Goal: Information Seeking & Learning: Learn about a topic

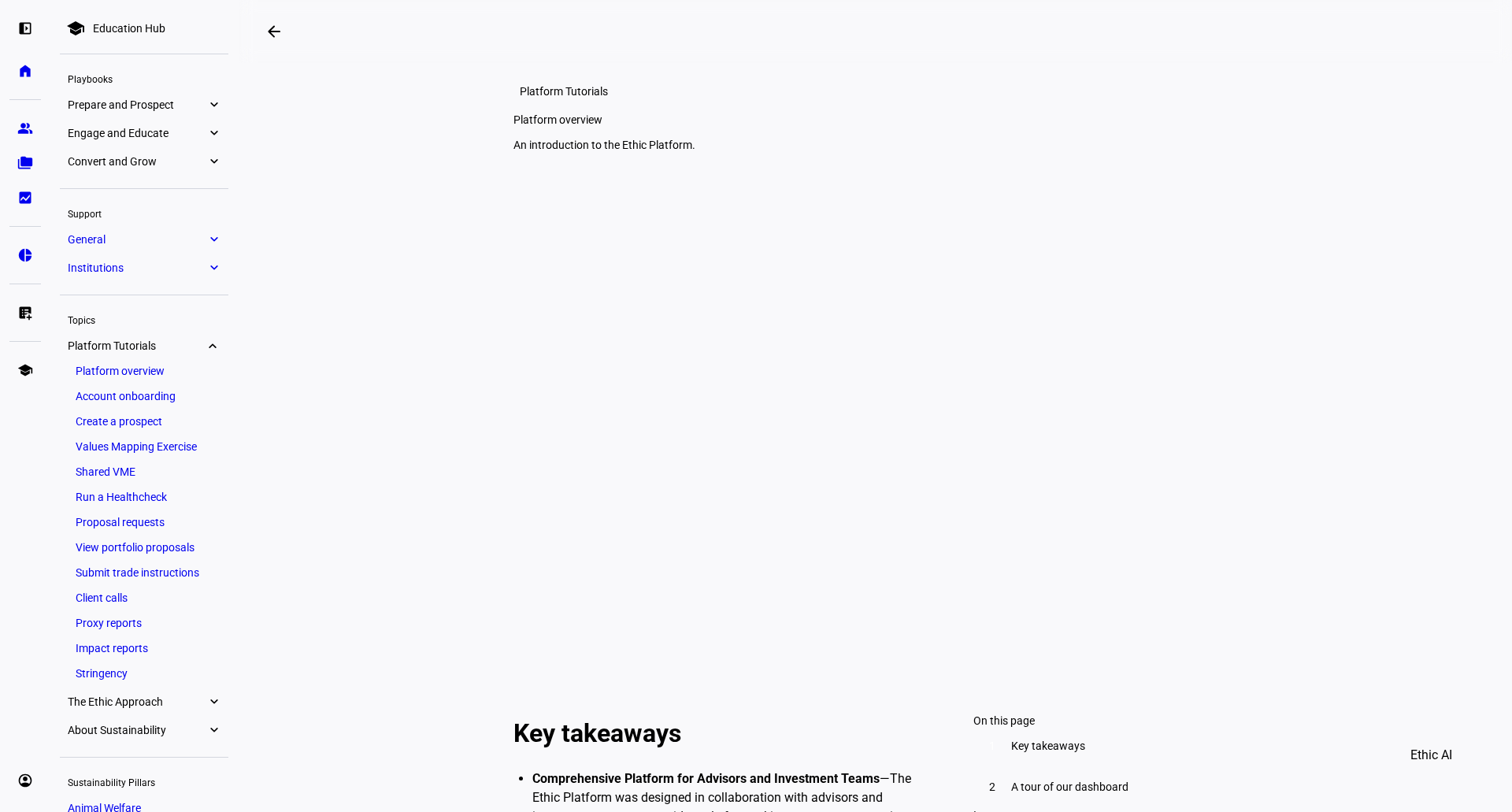
click at [218, 105] on eth-mat-symbol "expand_more" at bounding box center [214, 105] width 15 height 16
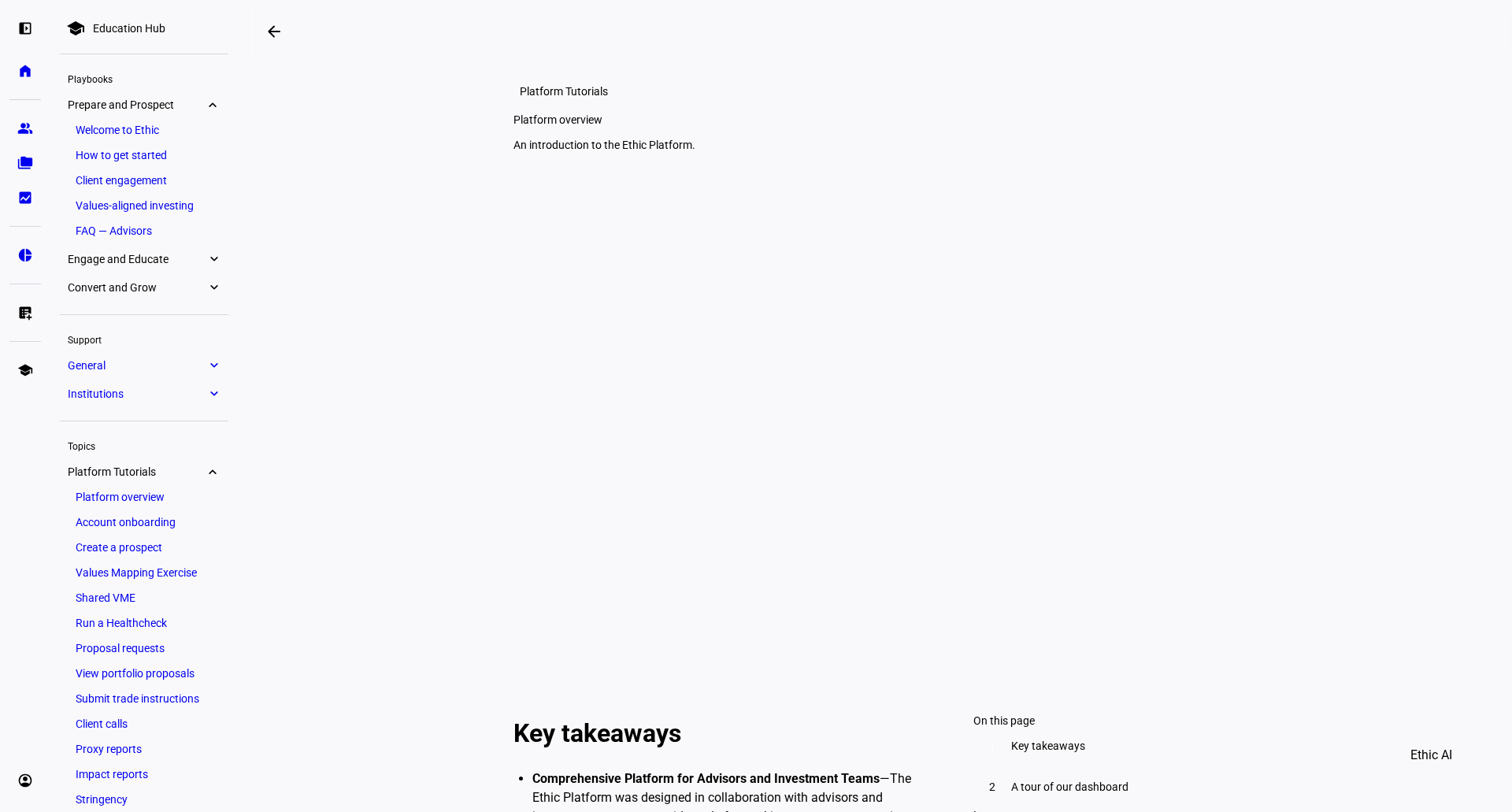
scroll to position [85, 0]
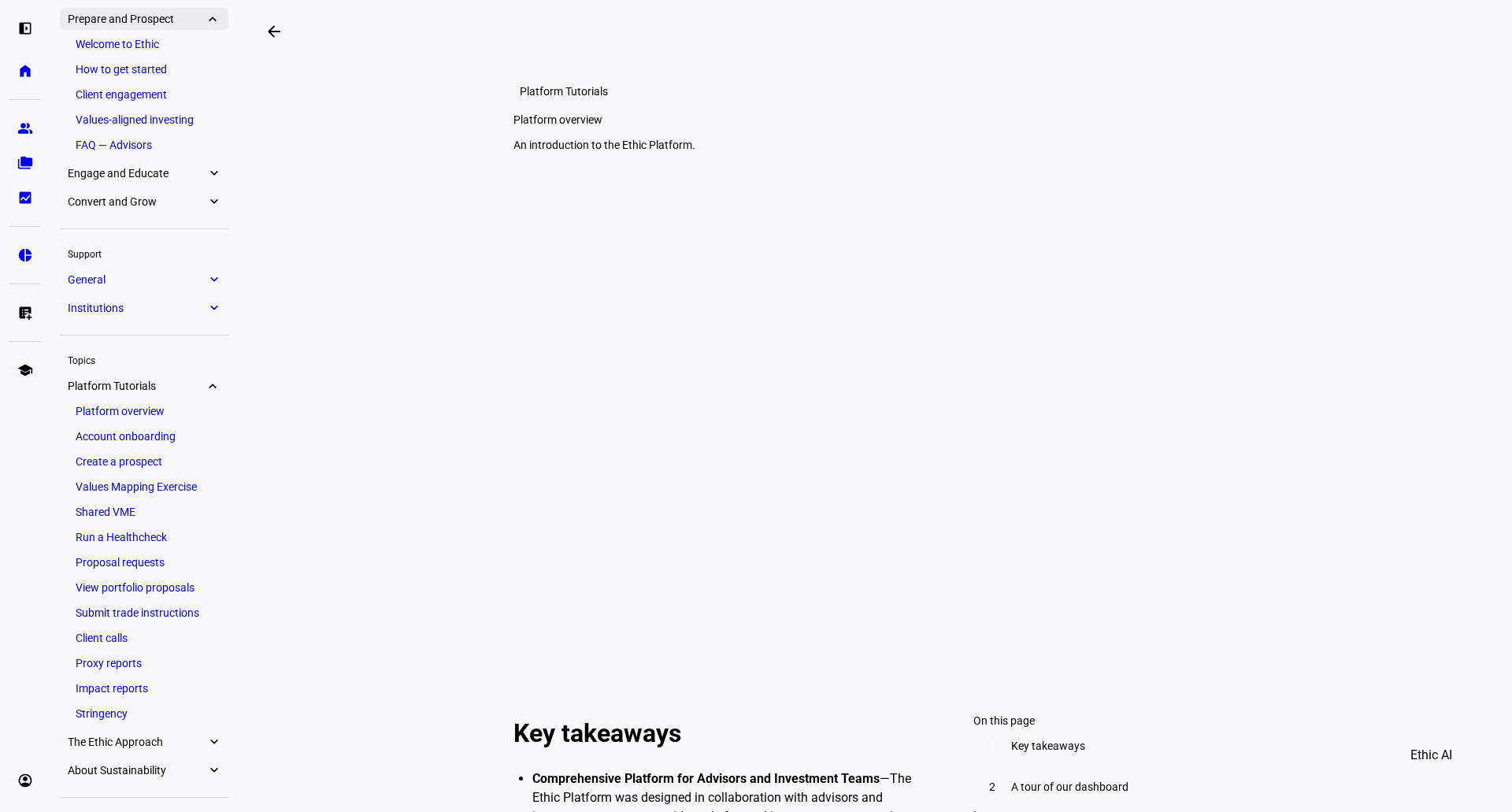
click at [207, 13] on eth-mat-symbol "expand_more" at bounding box center [214, 18] width 15 height 16
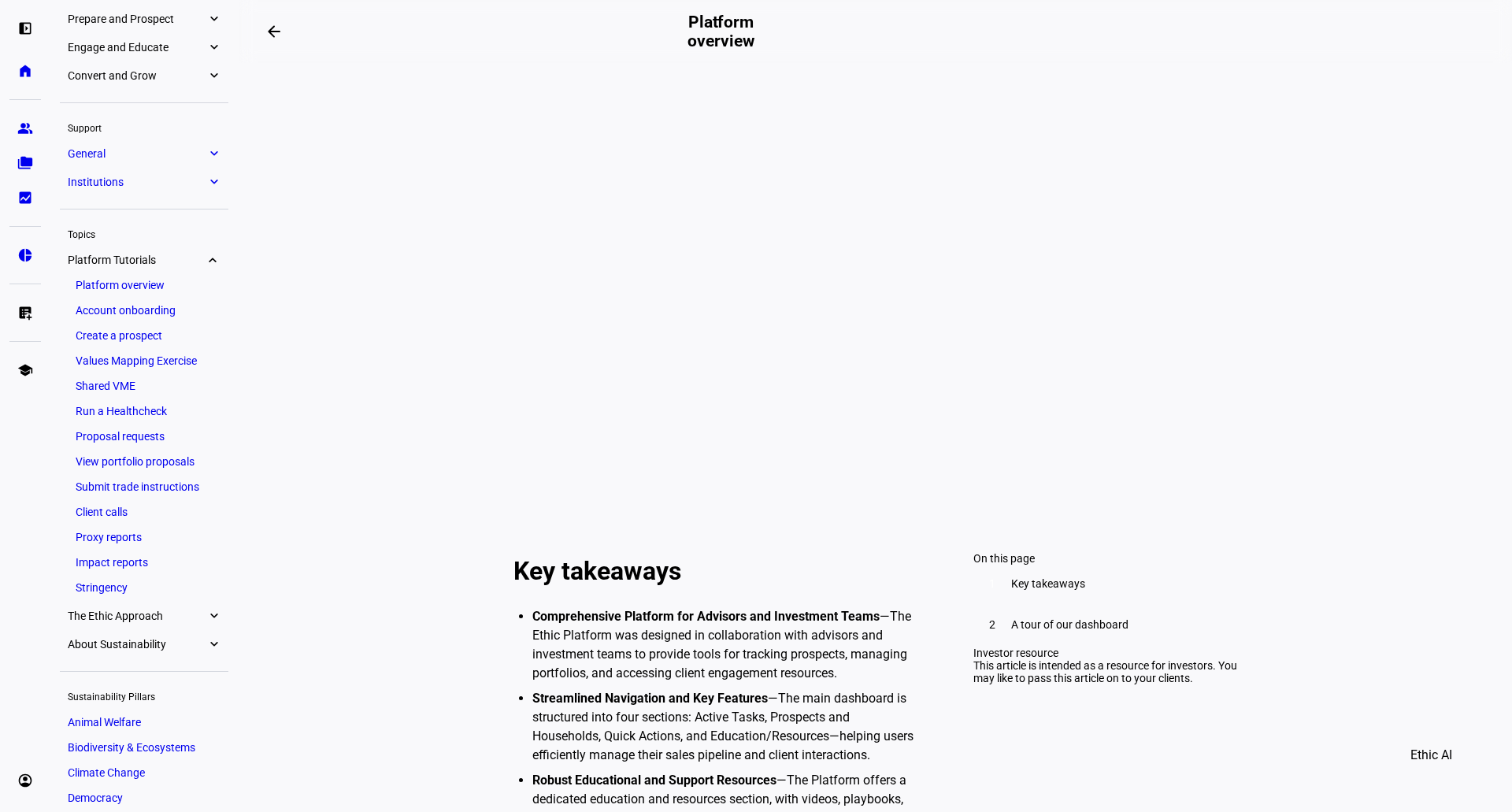
scroll to position [157, 0]
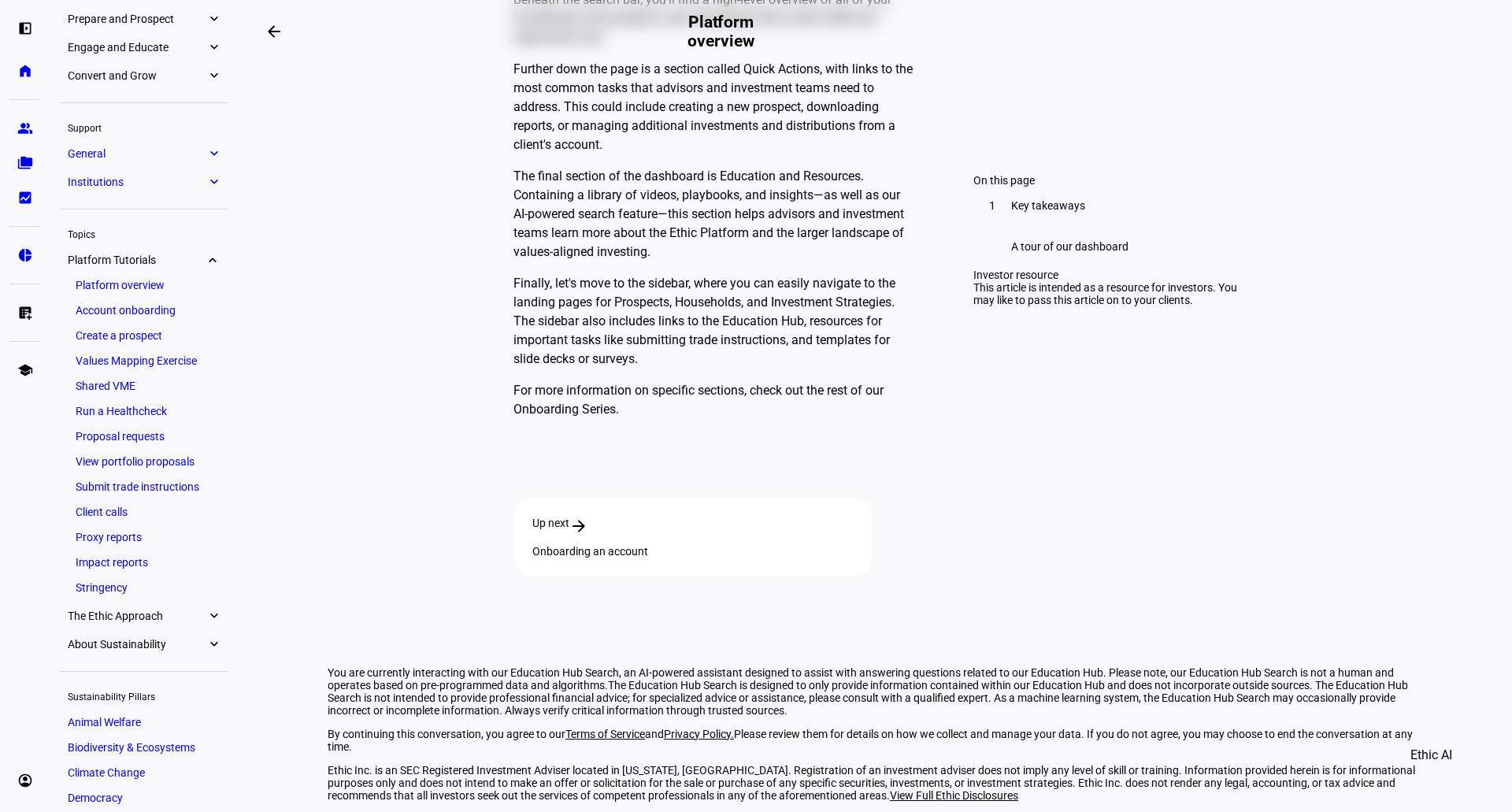
scroll to position [1549, 0]
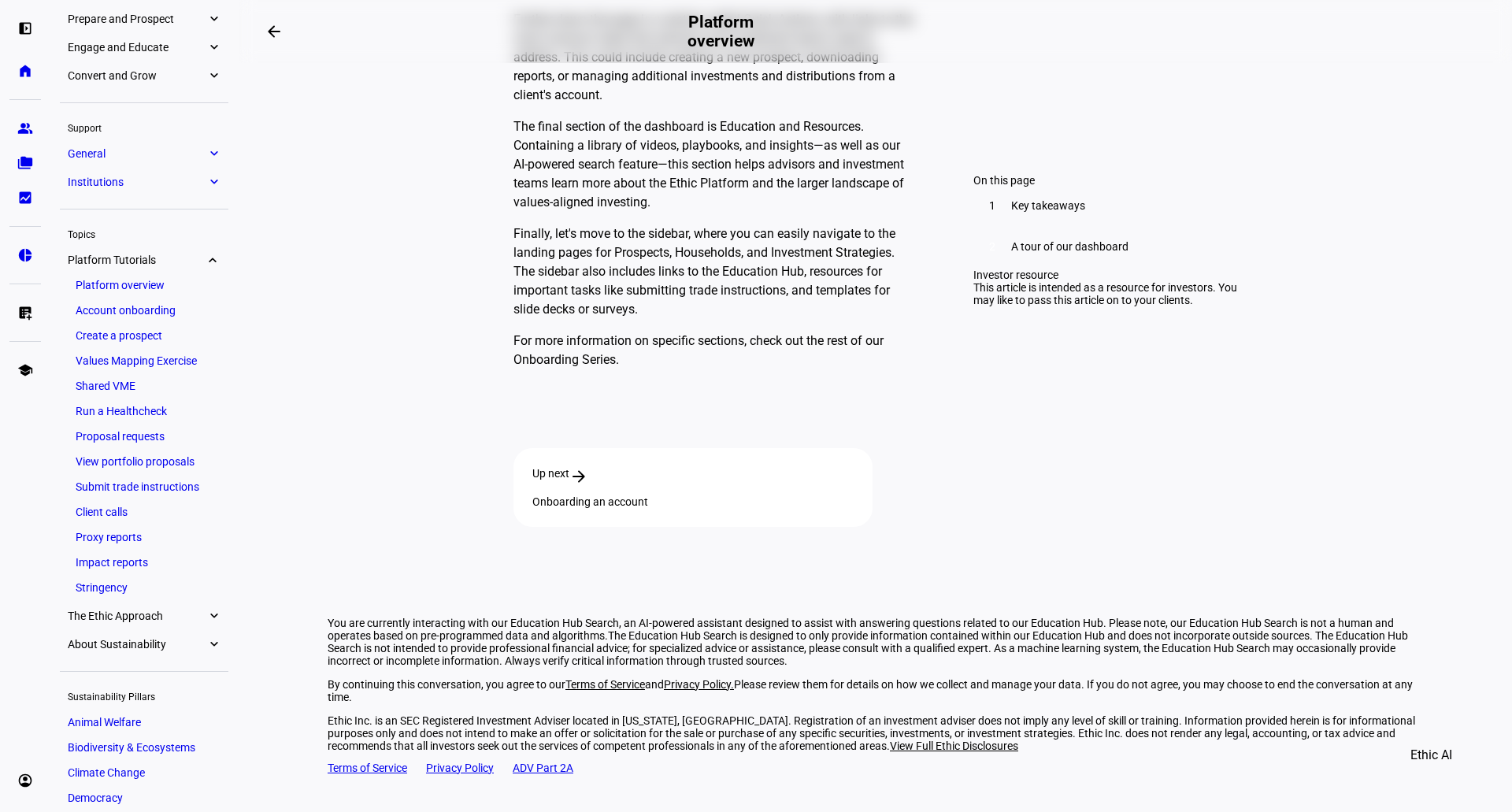
click at [873, 482] on div "Up next arrow_forward Onboarding an account" at bounding box center [693, 488] width 359 height 79
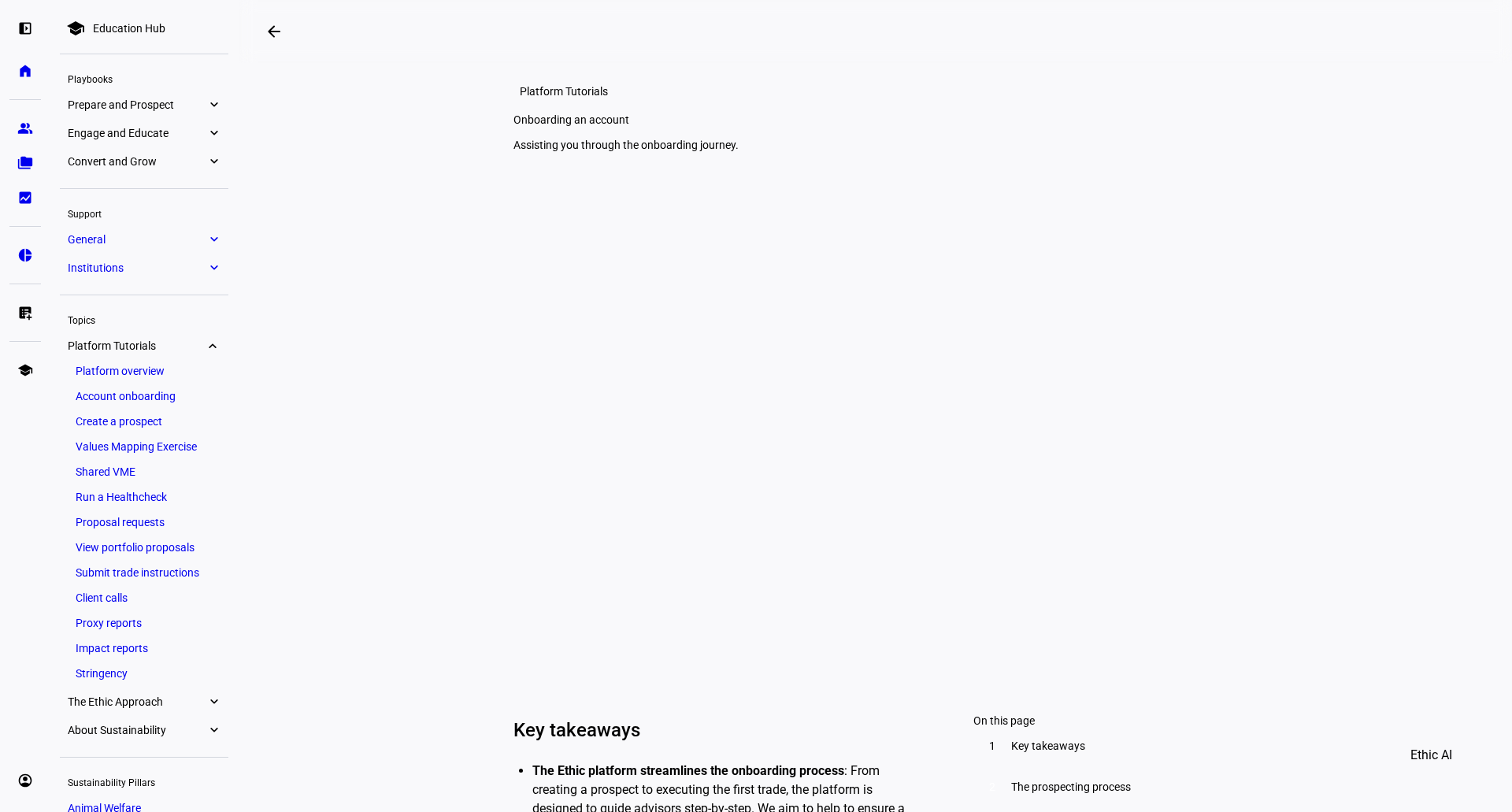
click at [215, 100] on eth-mat-symbol "expand_more" at bounding box center [214, 105] width 15 height 16
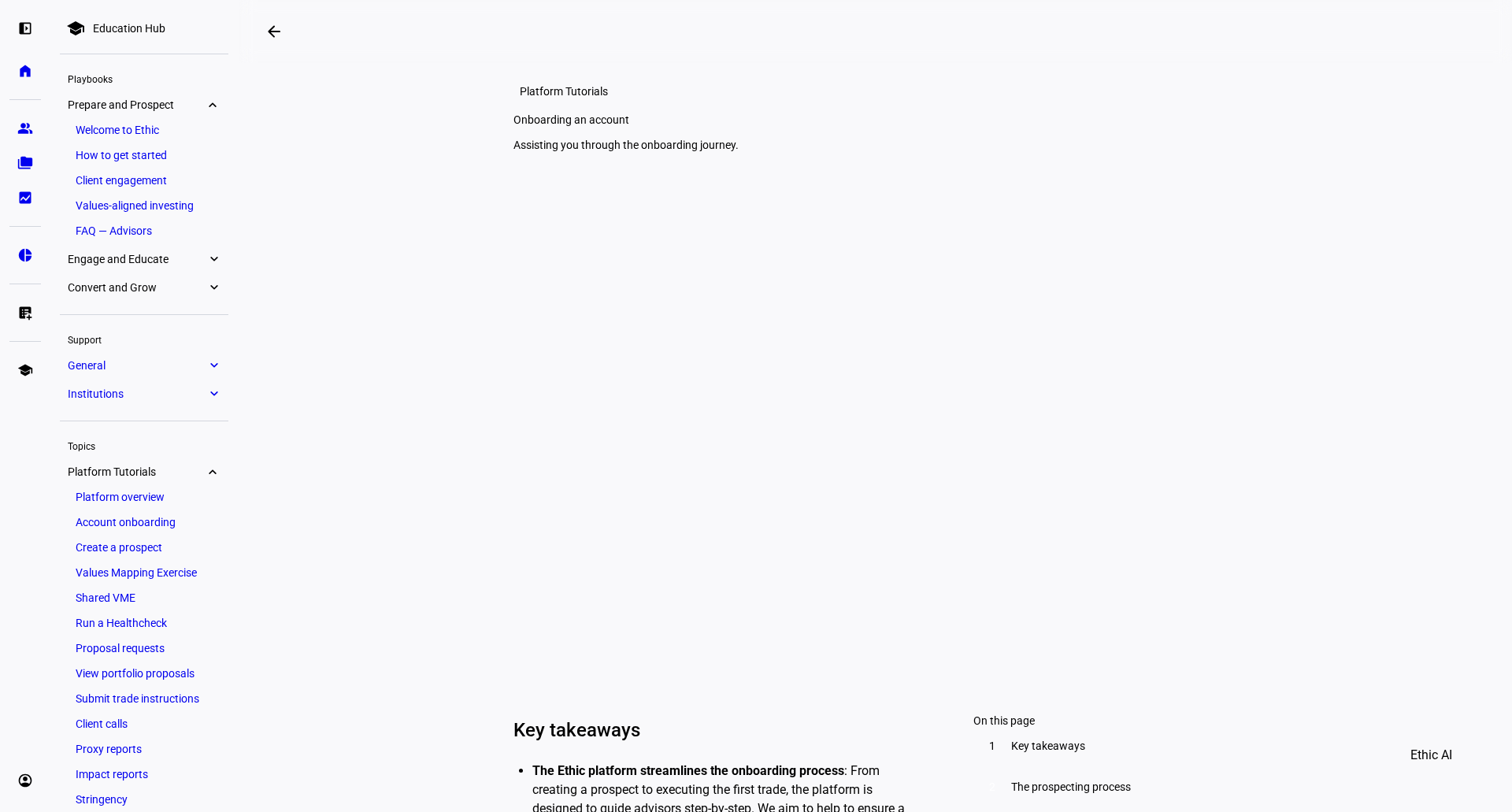
scroll to position [85, 0]
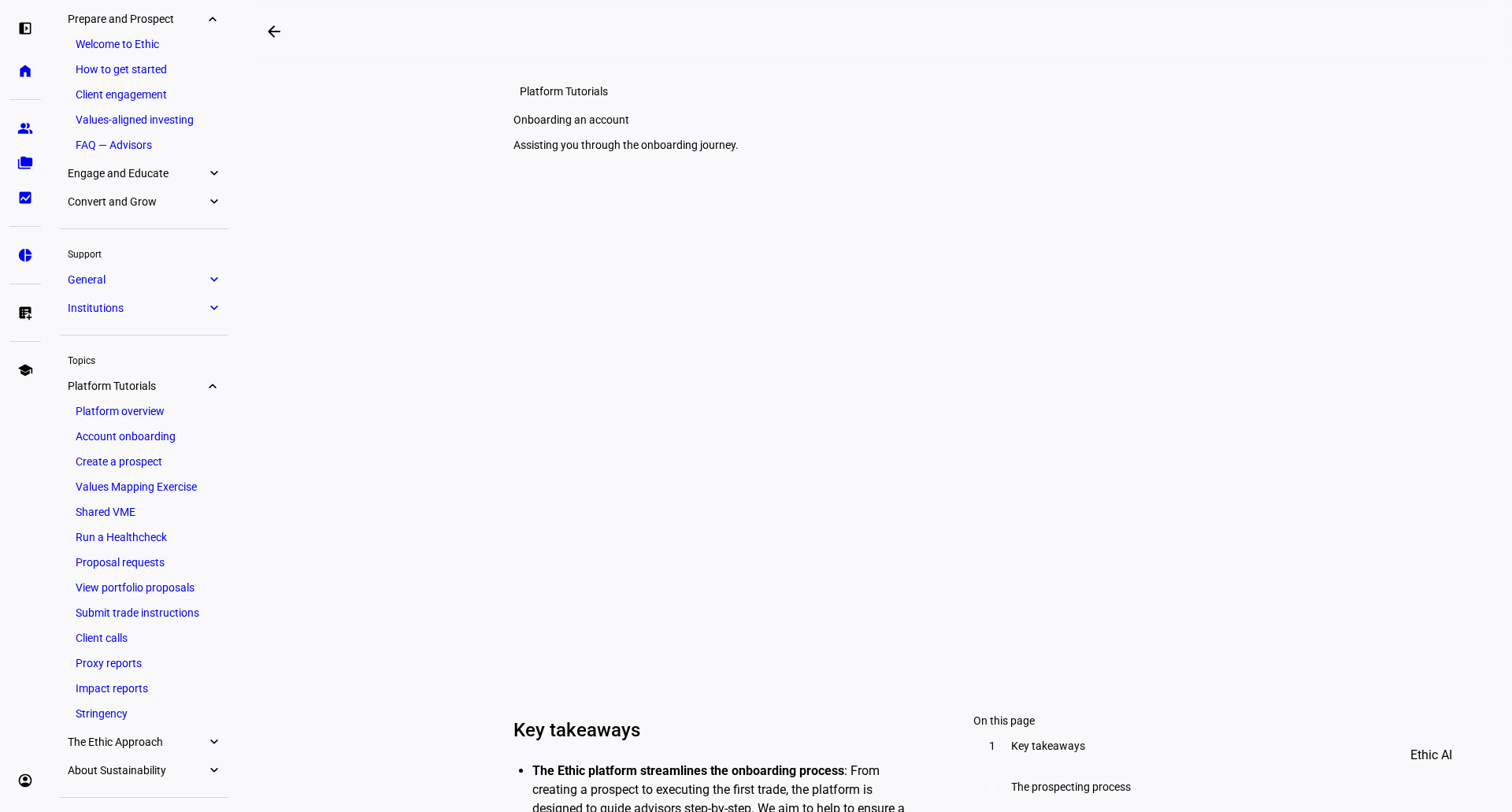
click at [215, 100] on link "Client engagement" at bounding box center [144, 94] width 152 height 22
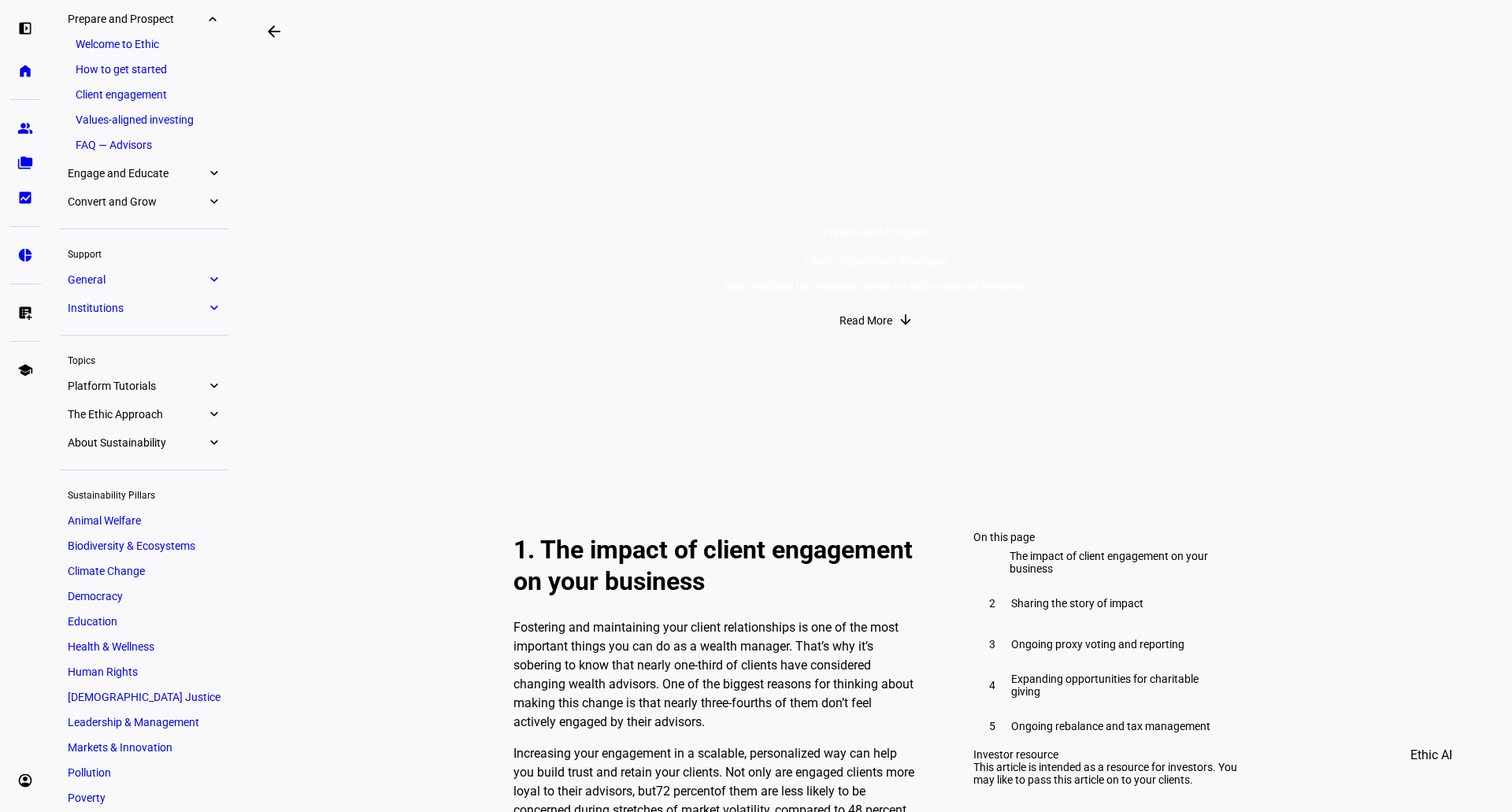
click at [217, 13] on eth-mat-symbol "expand_more" at bounding box center [214, 18] width 15 height 16
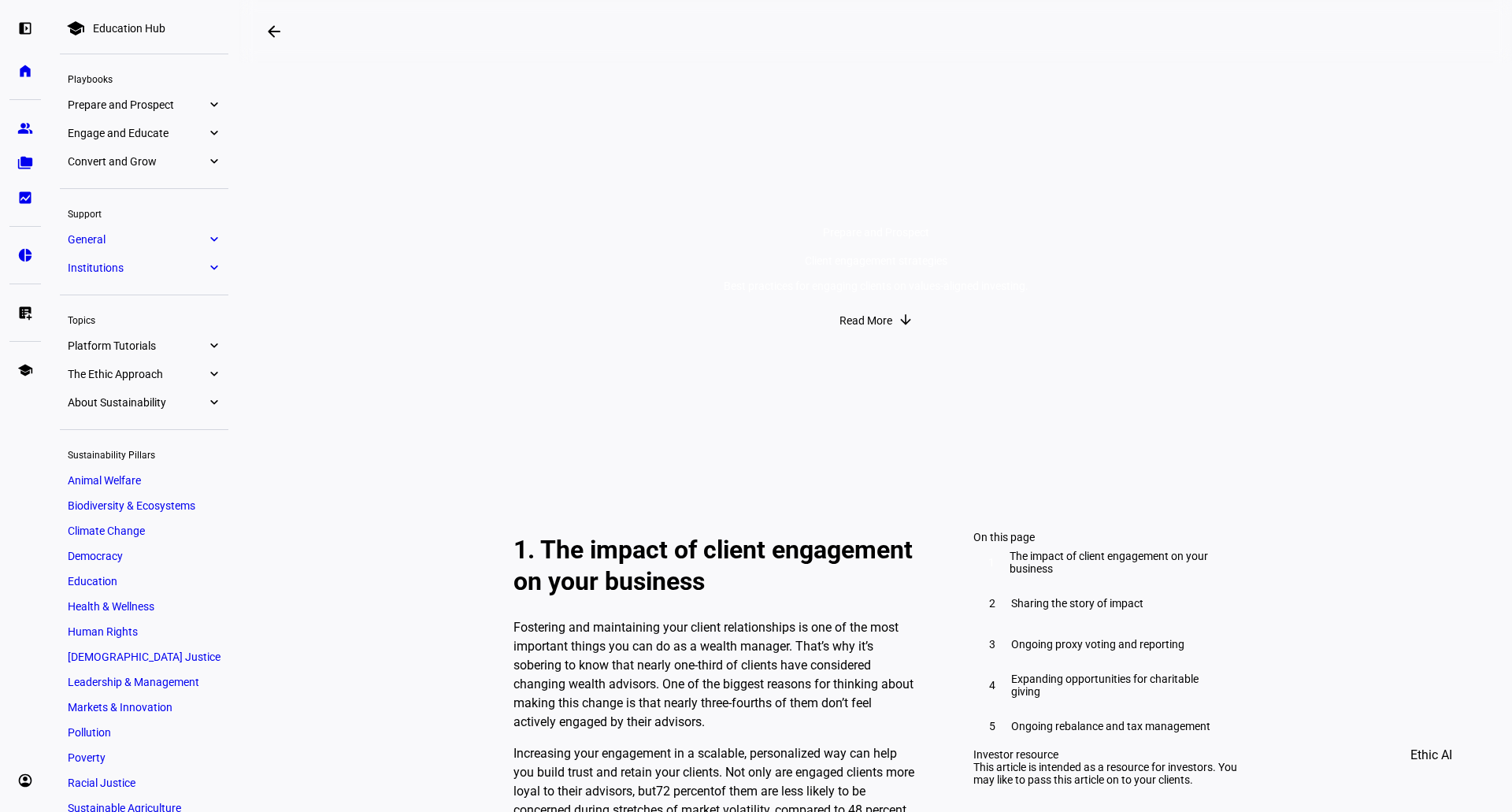
click at [139, 33] on div "Education Hub" at bounding box center [129, 28] width 73 height 13
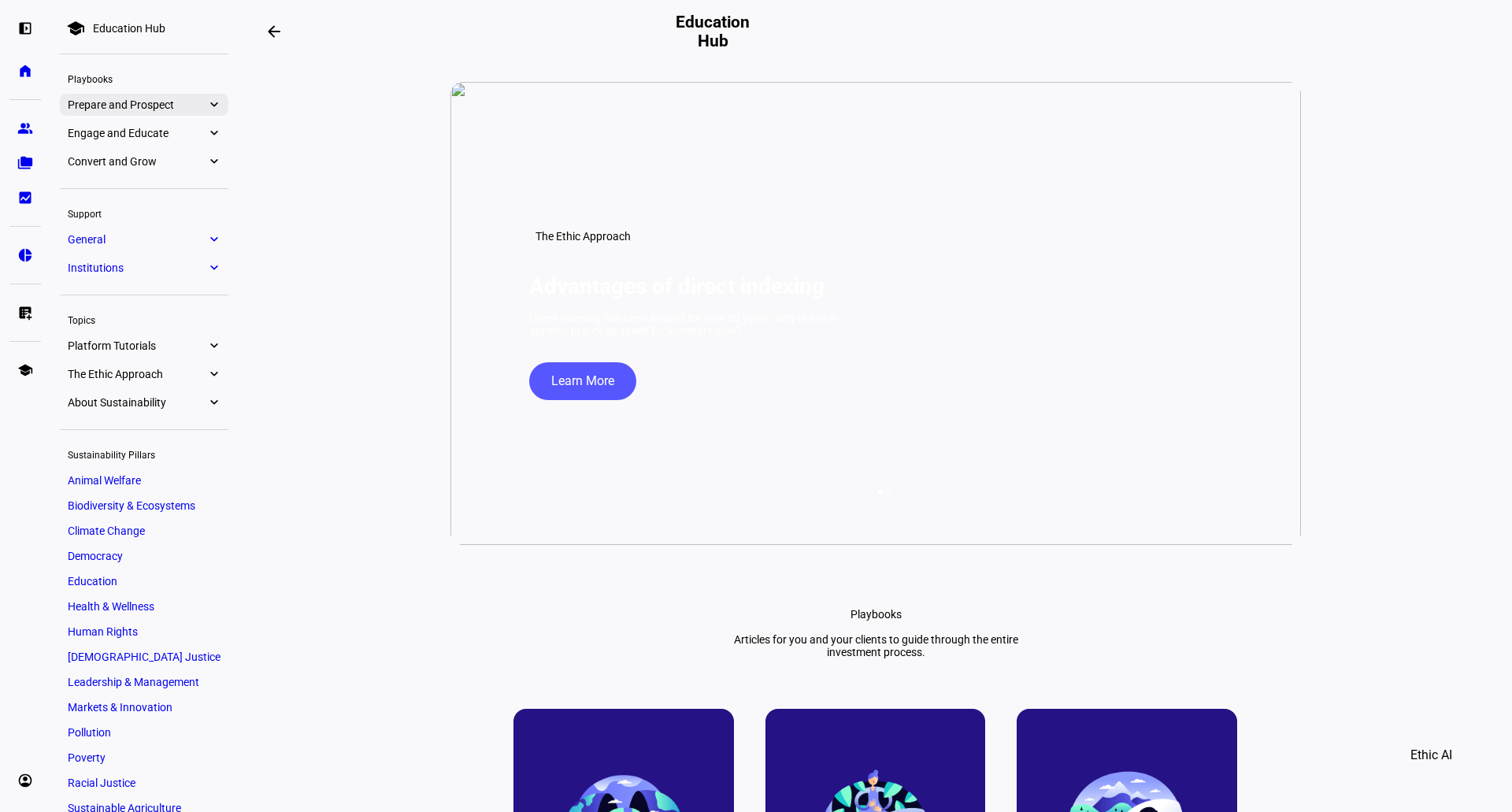
click at [215, 107] on eth-mat-symbol "expand_more" at bounding box center [214, 105] width 15 height 16
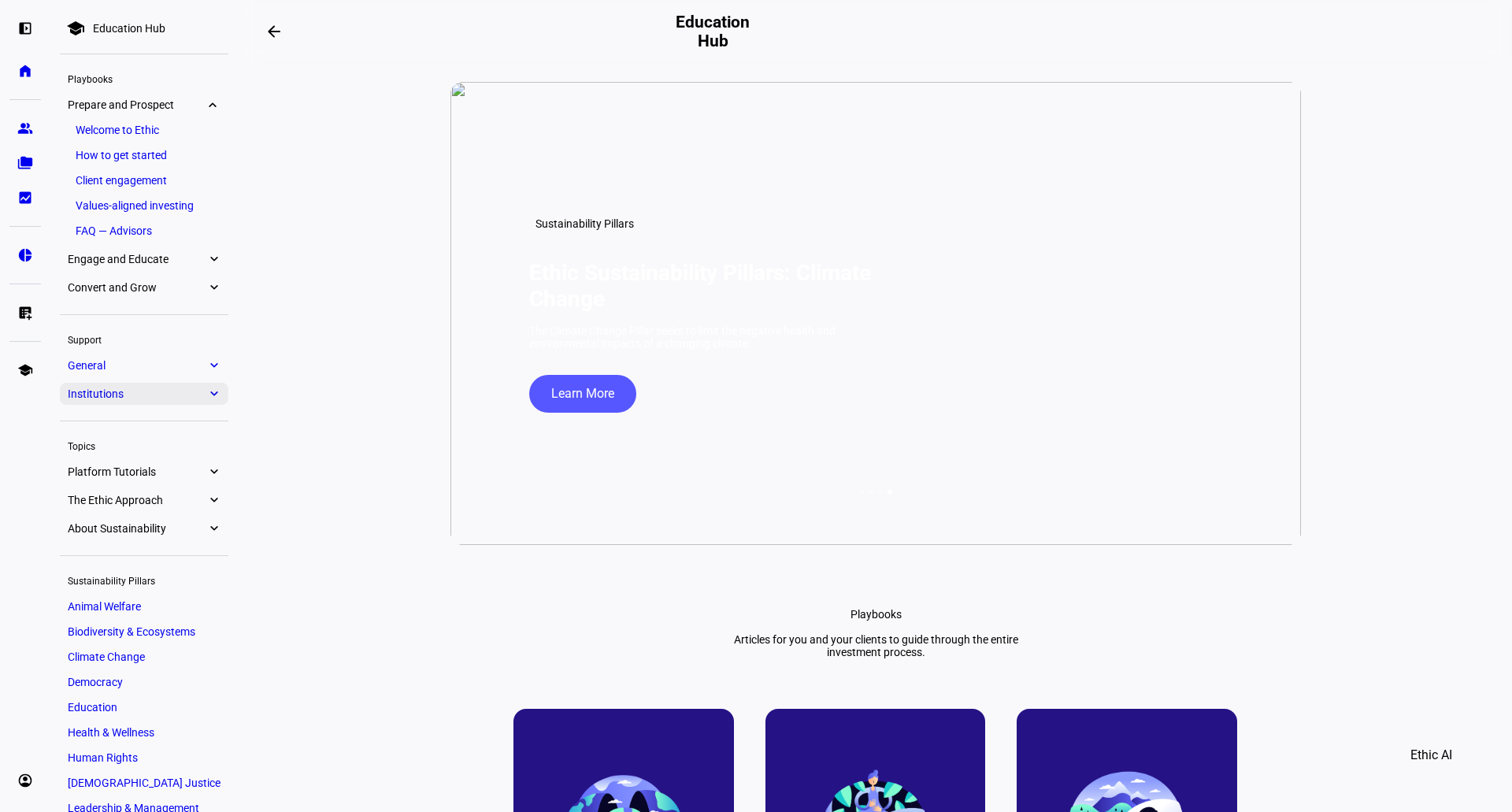
click at [209, 395] on eth-mat-symbol "expand_more" at bounding box center [214, 393] width 15 height 16
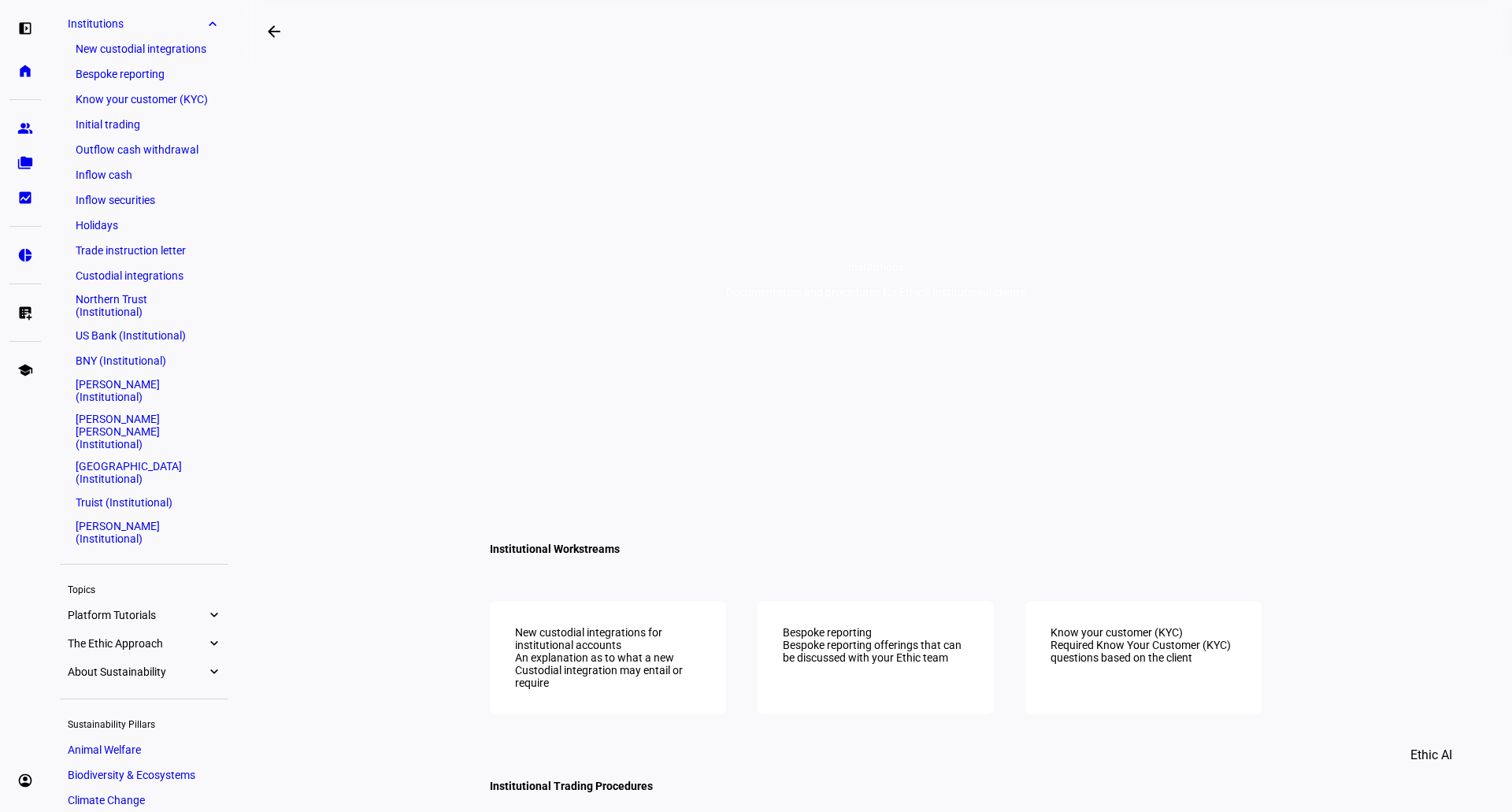
scroll to position [249, 0]
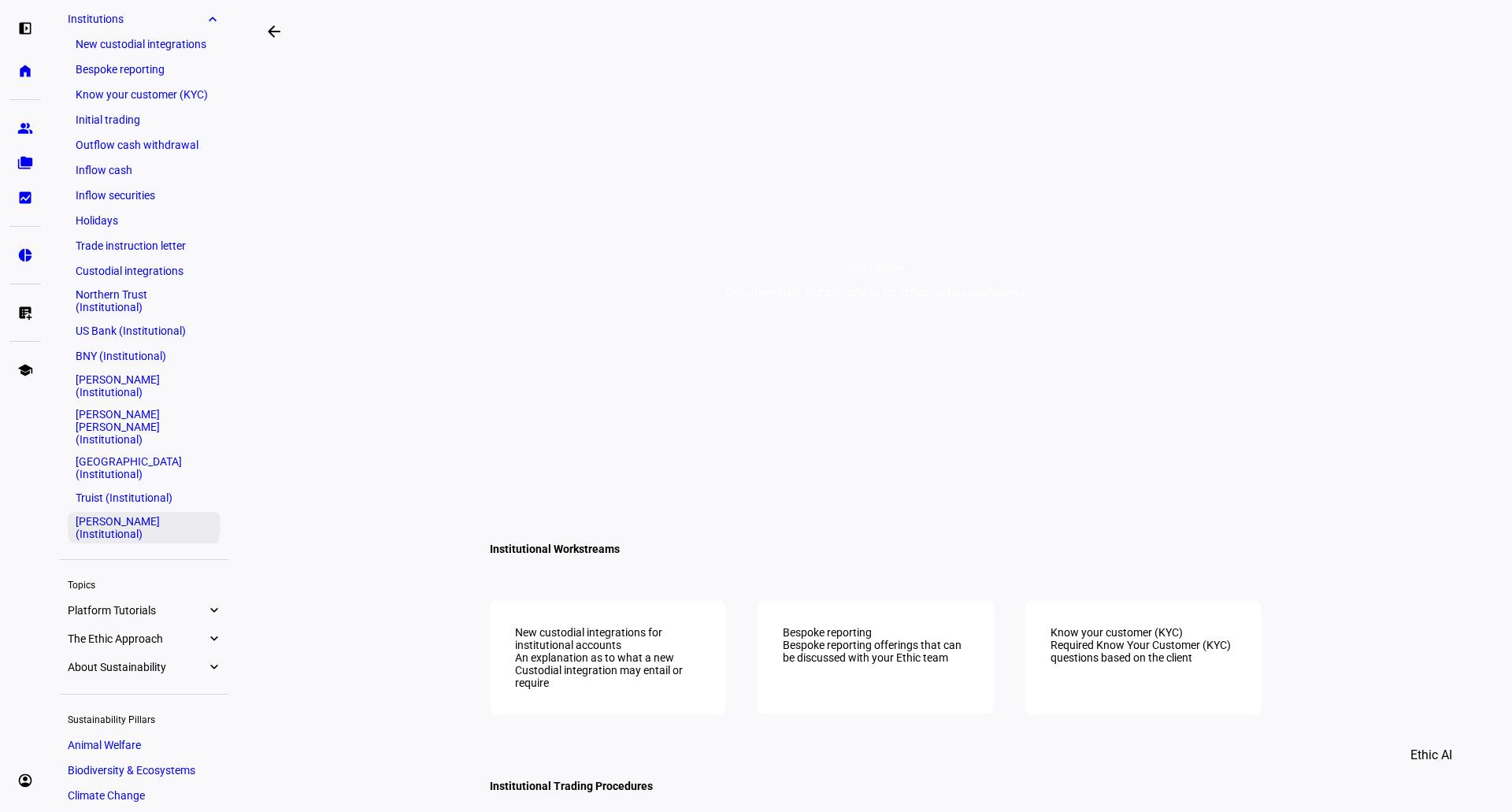
click at [148, 512] on link "[PERSON_NAME] (Institutional)" at bounding box center [144, 527] width 152 height 31
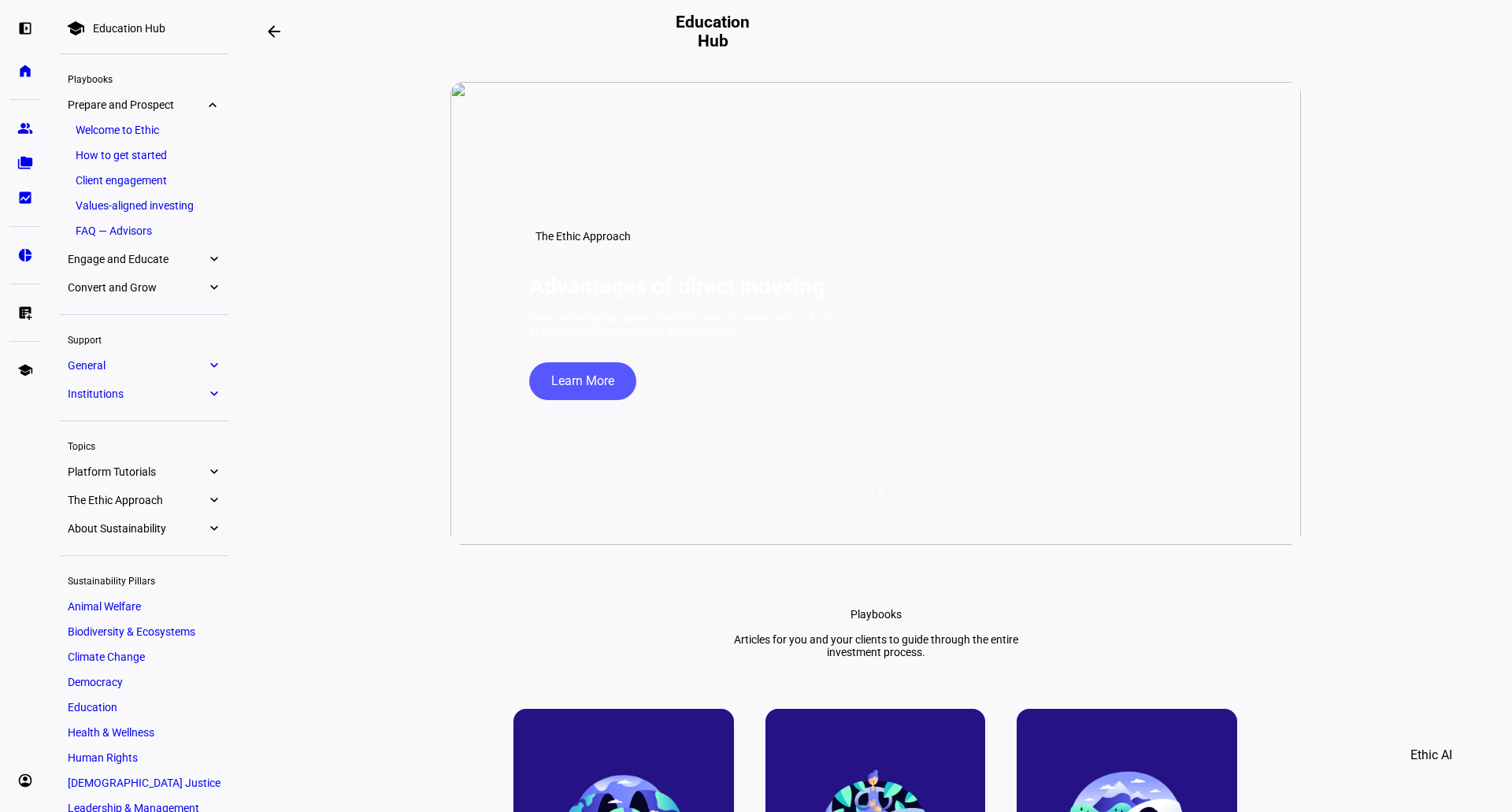
click at [211, 471] on eth-mat-symbol "expand_more" at bounding box center [214, 472] width 15 height 16
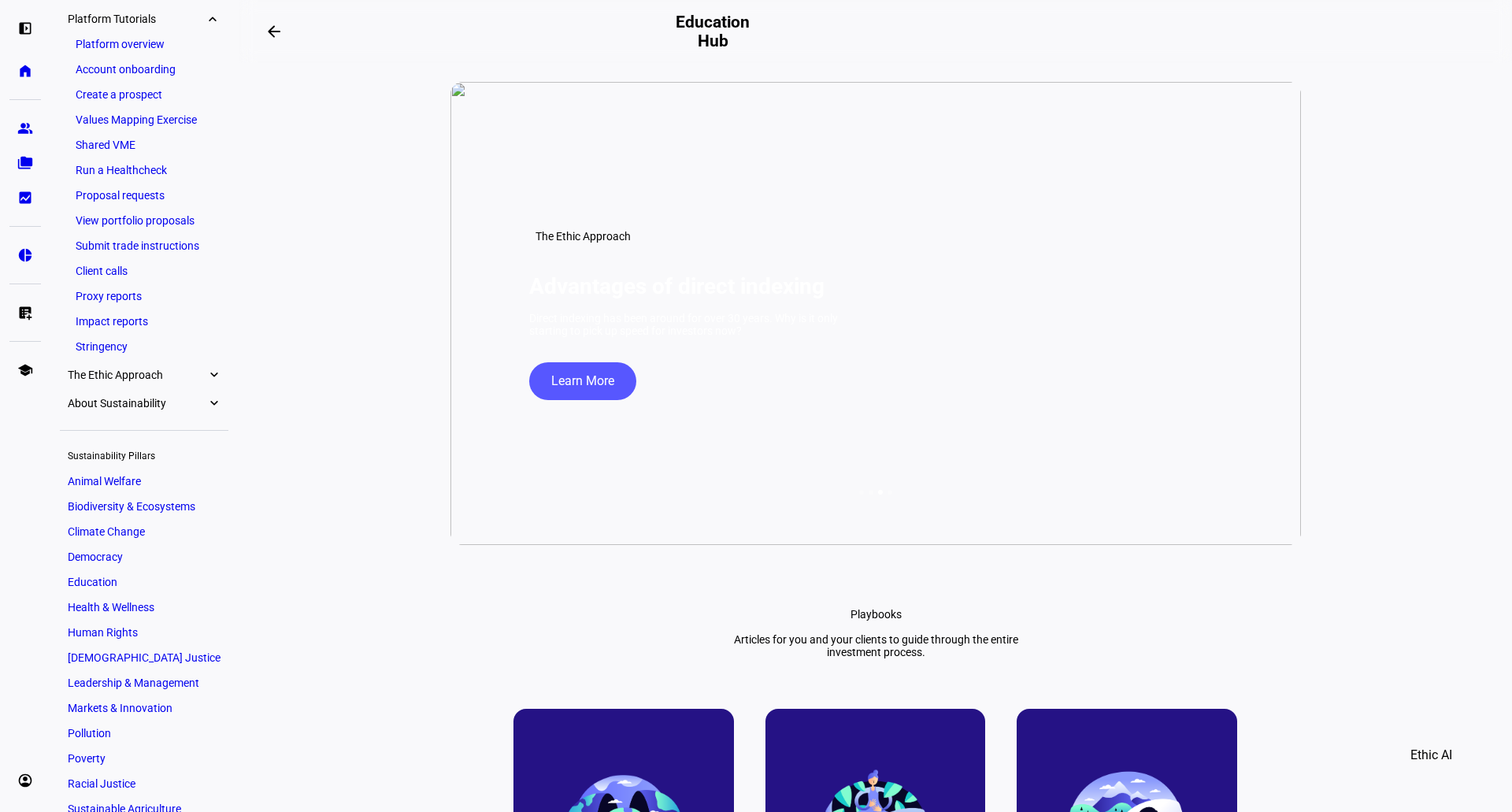
scroll to position [374, 0]
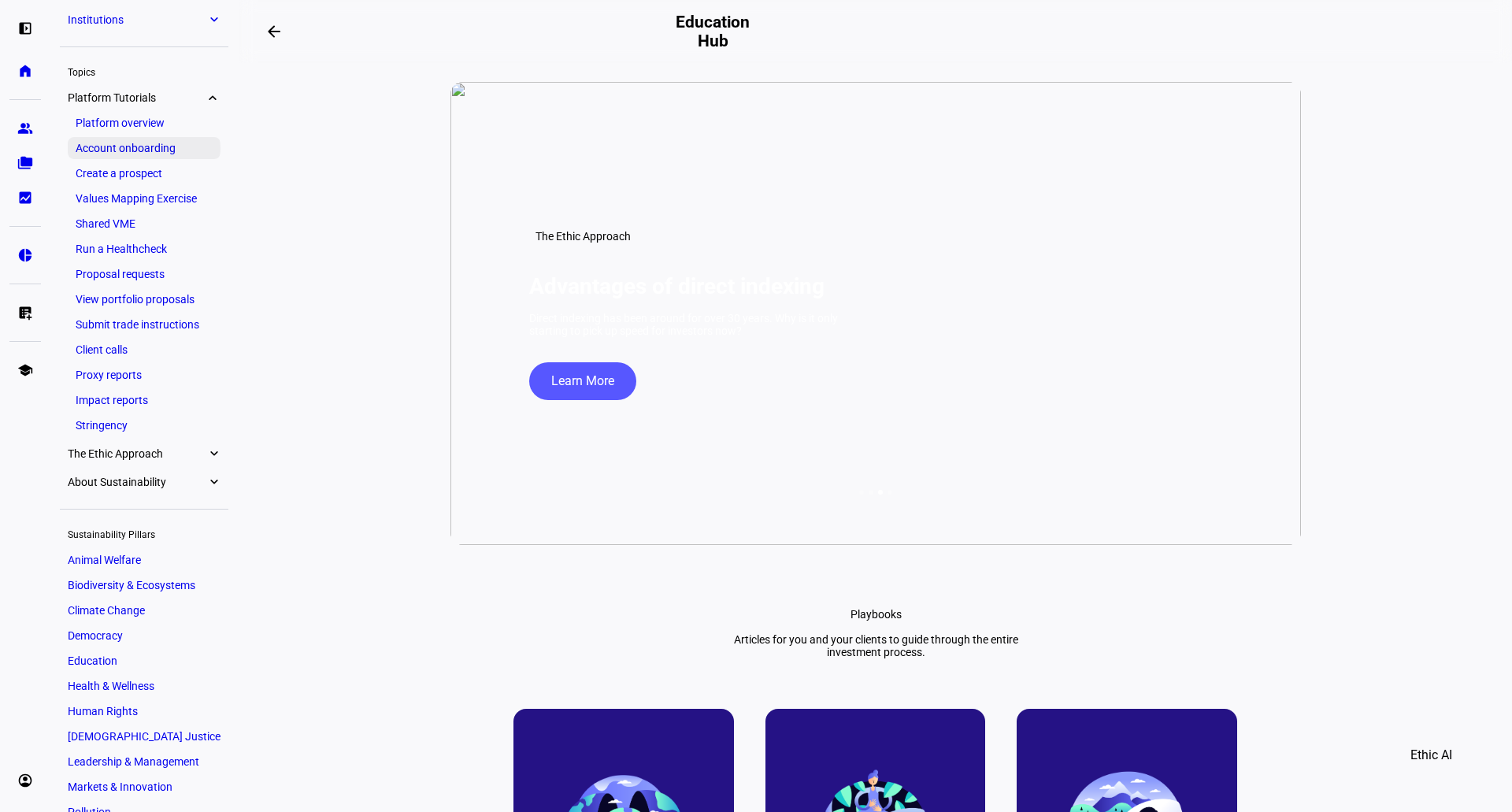
click at [144, 140] on link "Account onboarding" at bounding box center [144, 148] width 152 height 22
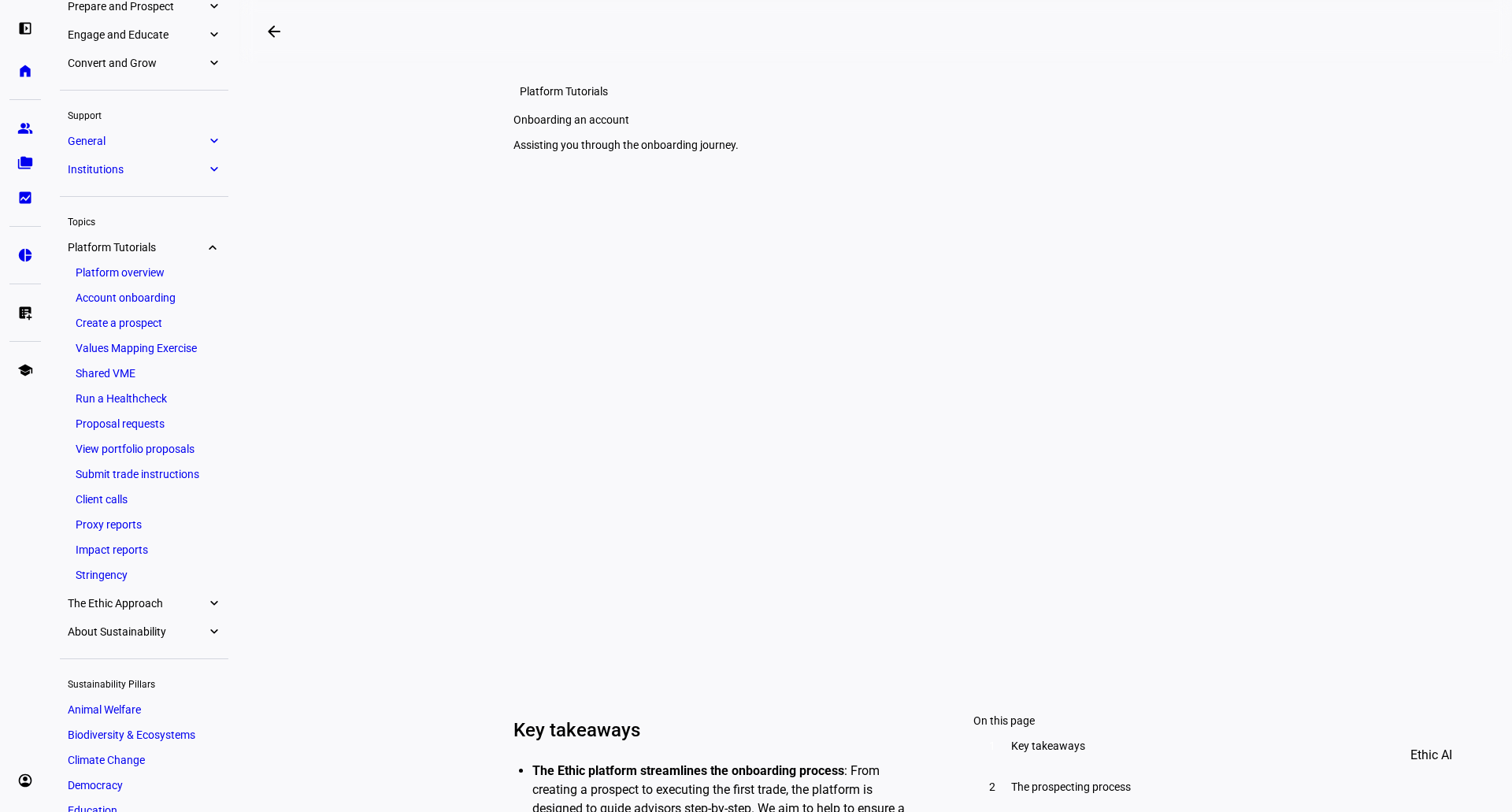
scroll to position [85, 0]
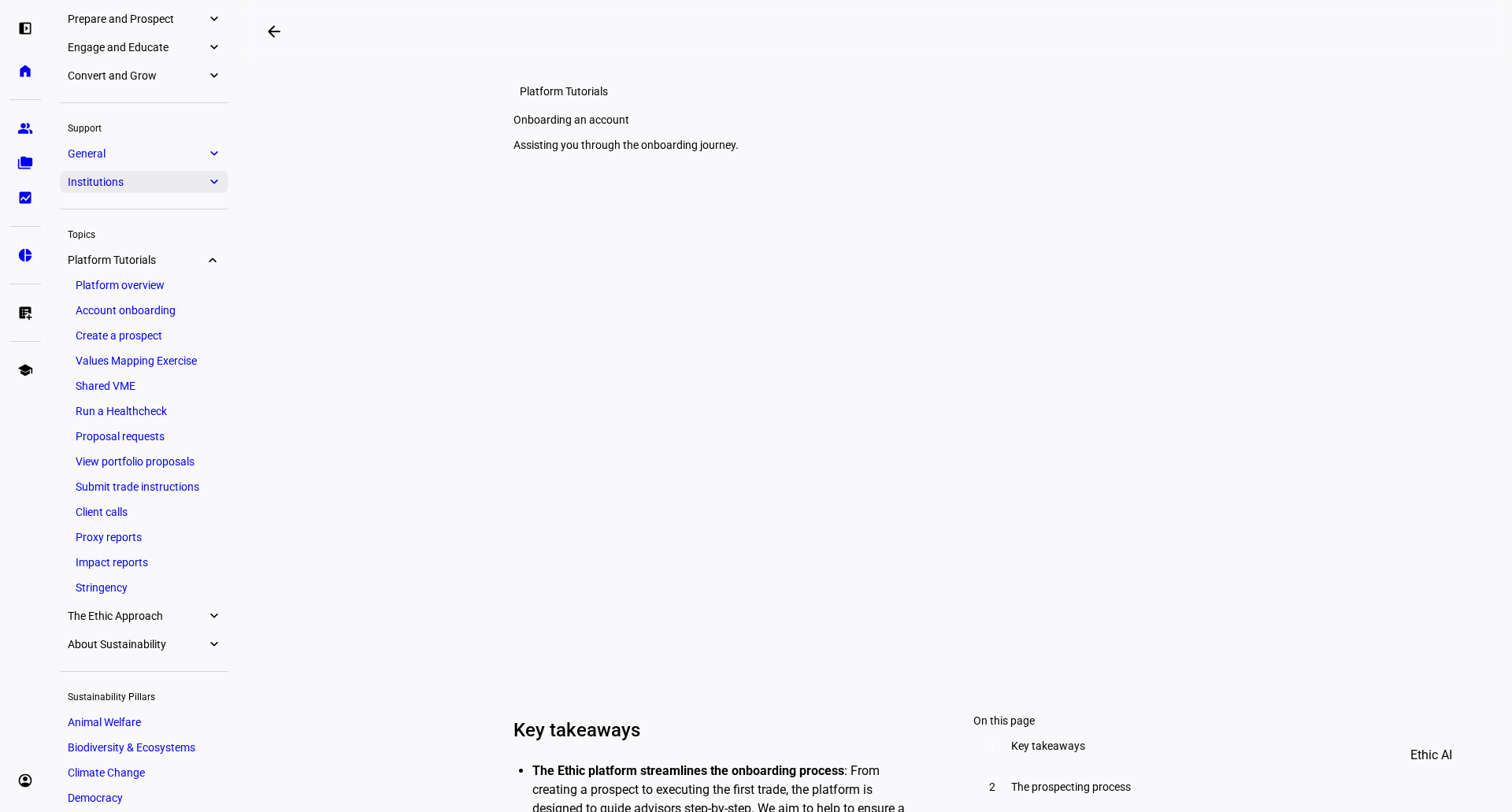
click at [152, 184] on span "Institutions" at bounding box center [137, 182] width 139 height 13
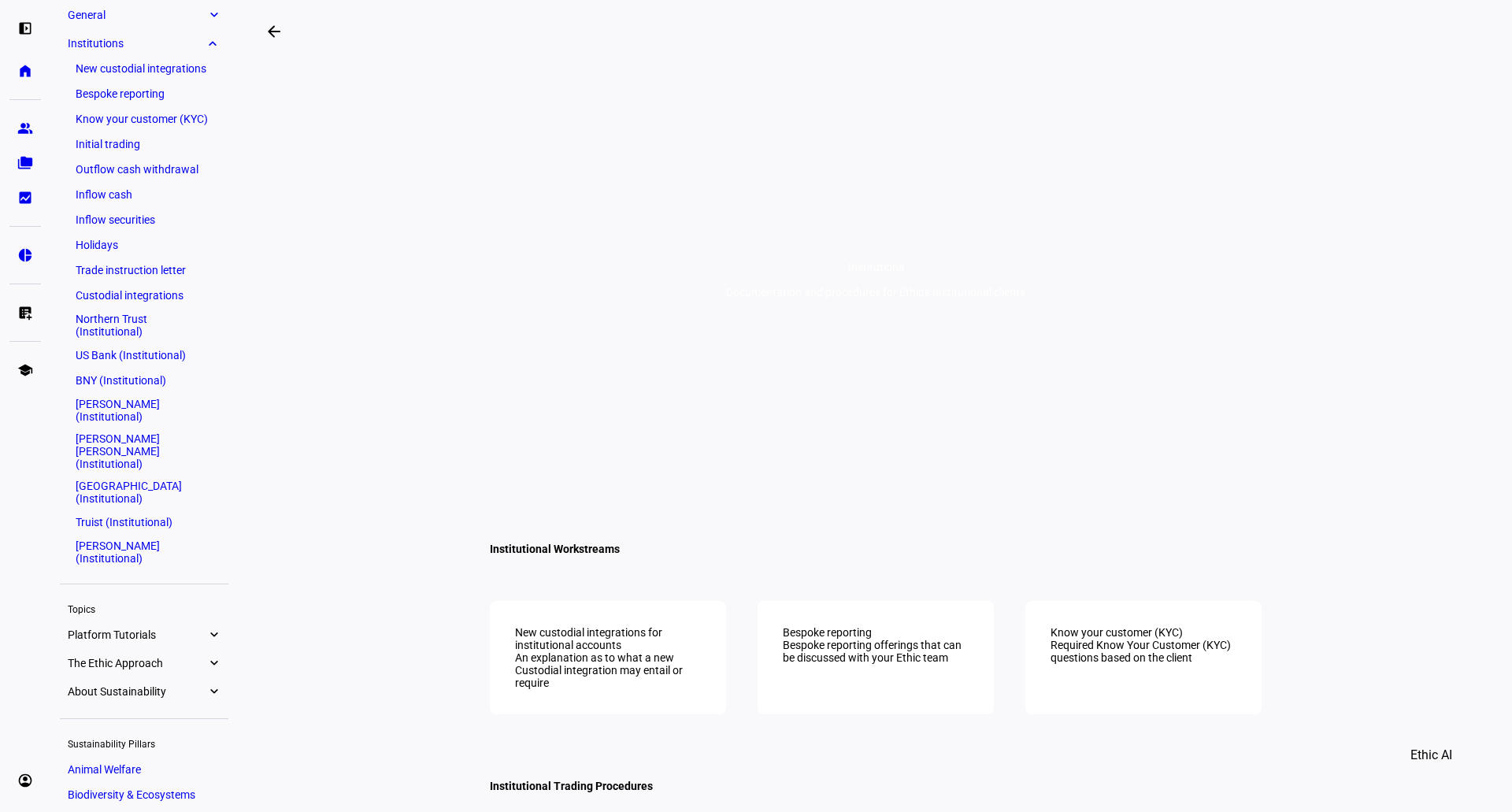
scroll to position [249, 0]
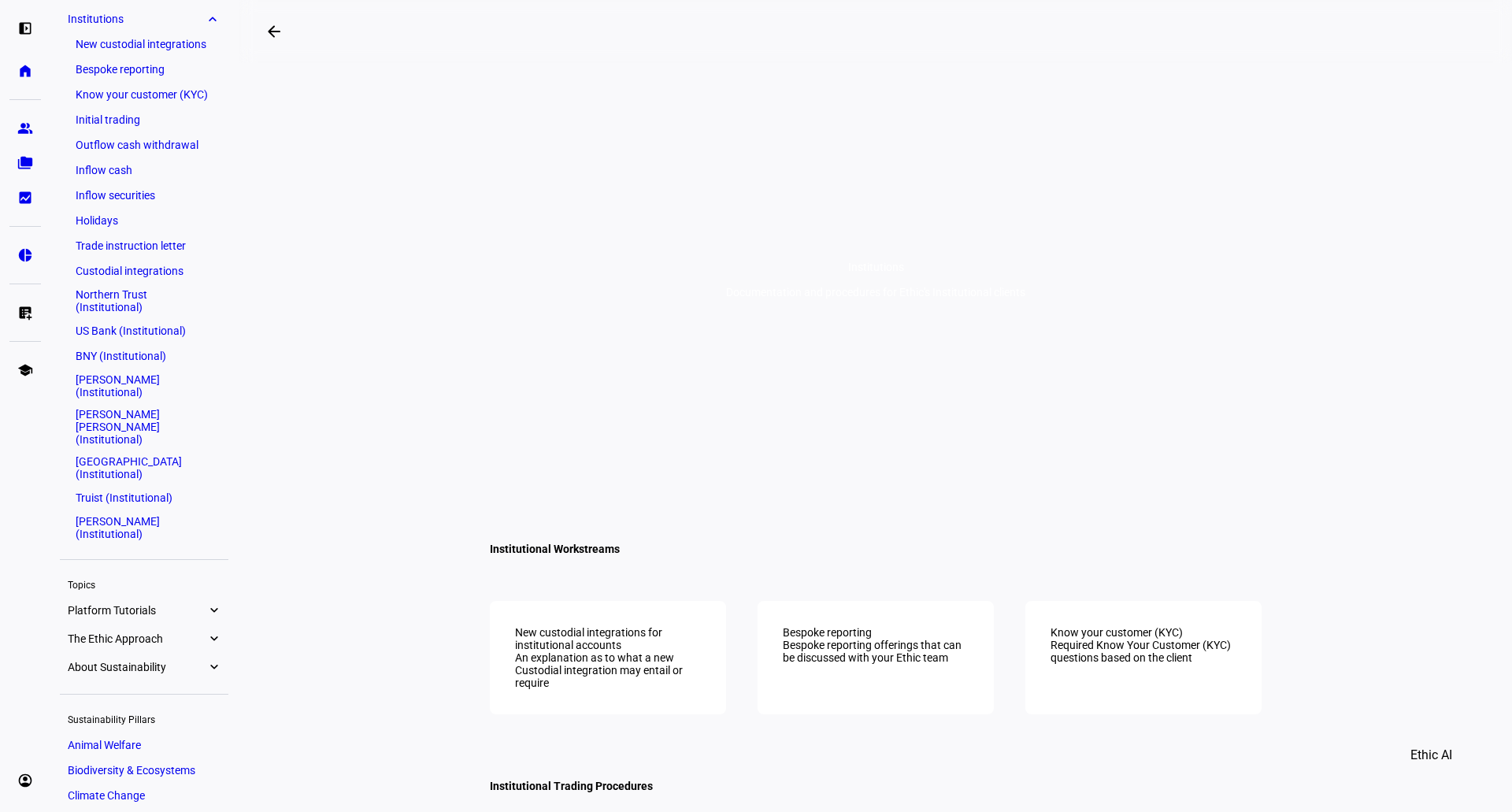
click at [134, 512] on link "[PERSON_NAME] (Institutional)" at bounding box center [144, 527] width 152 height 31
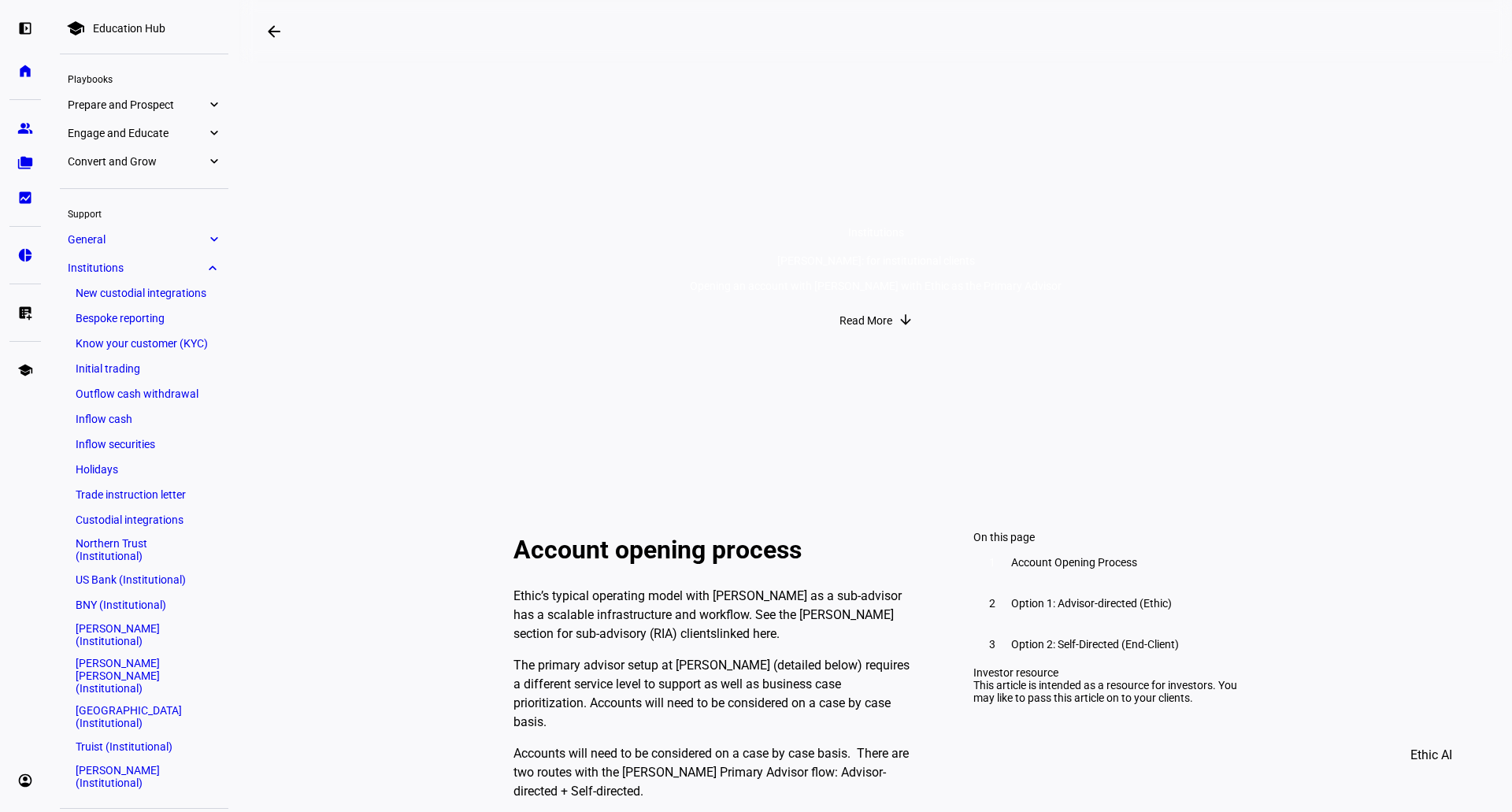
click at [193, 109] on span "Prepare and Prospect" at bounding box center [137, 104] width 139 height 13
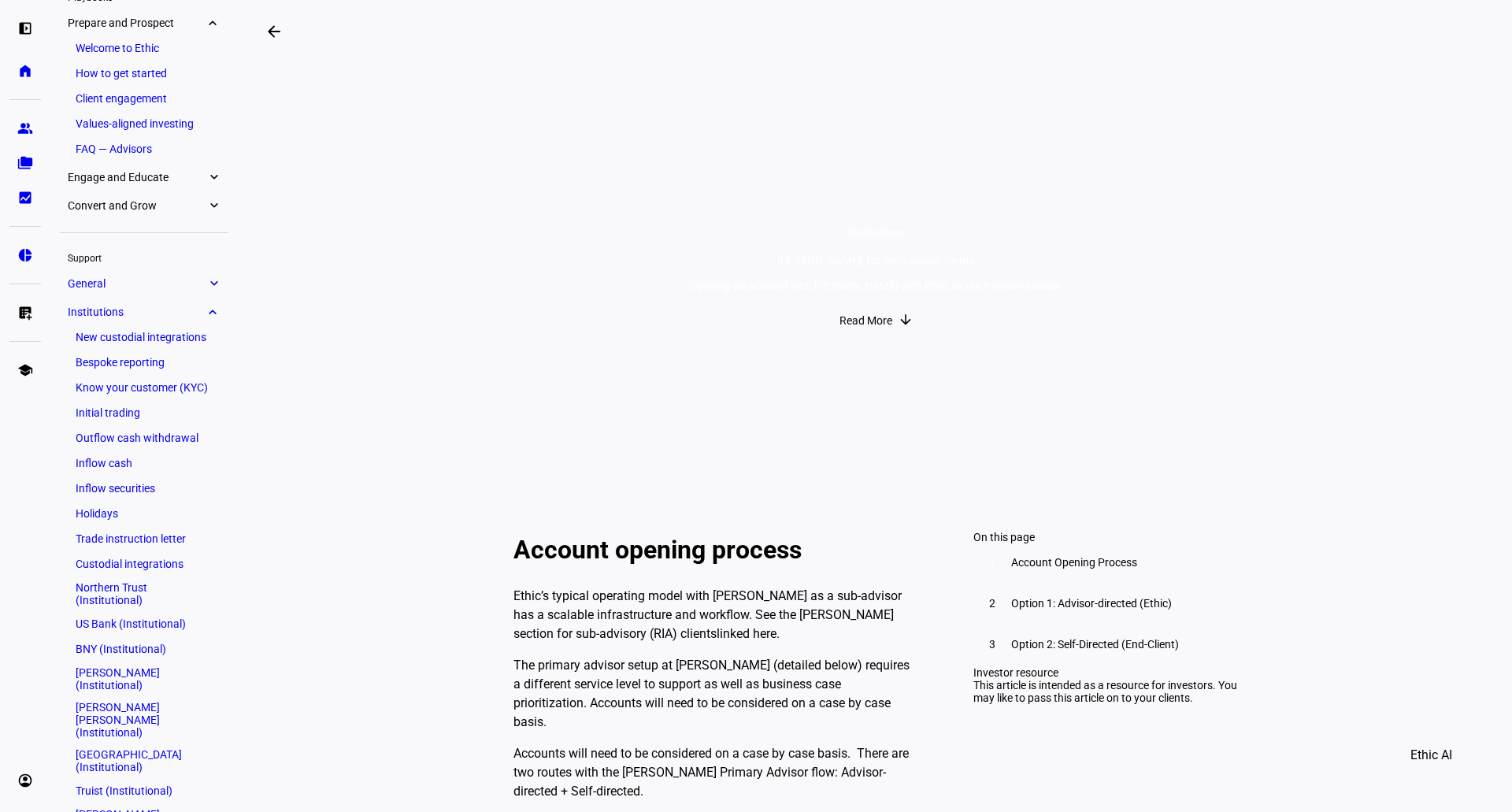
scroll to position [85, 0]
click at [207, 303] on eth-mat-symbol "expand_more" at bounding box center [214, 308] width 15 height 16
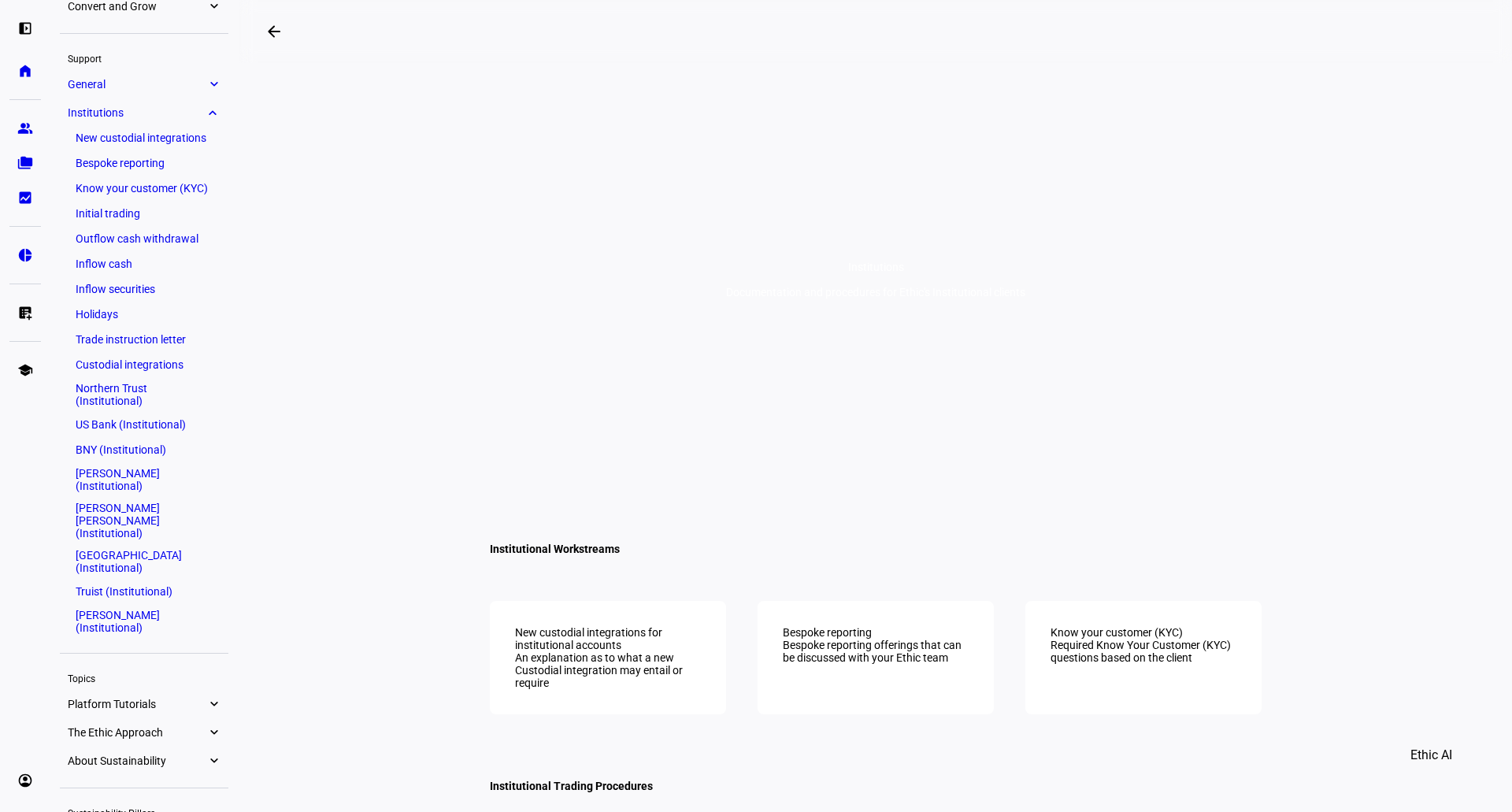
scroll to position [13, 0]
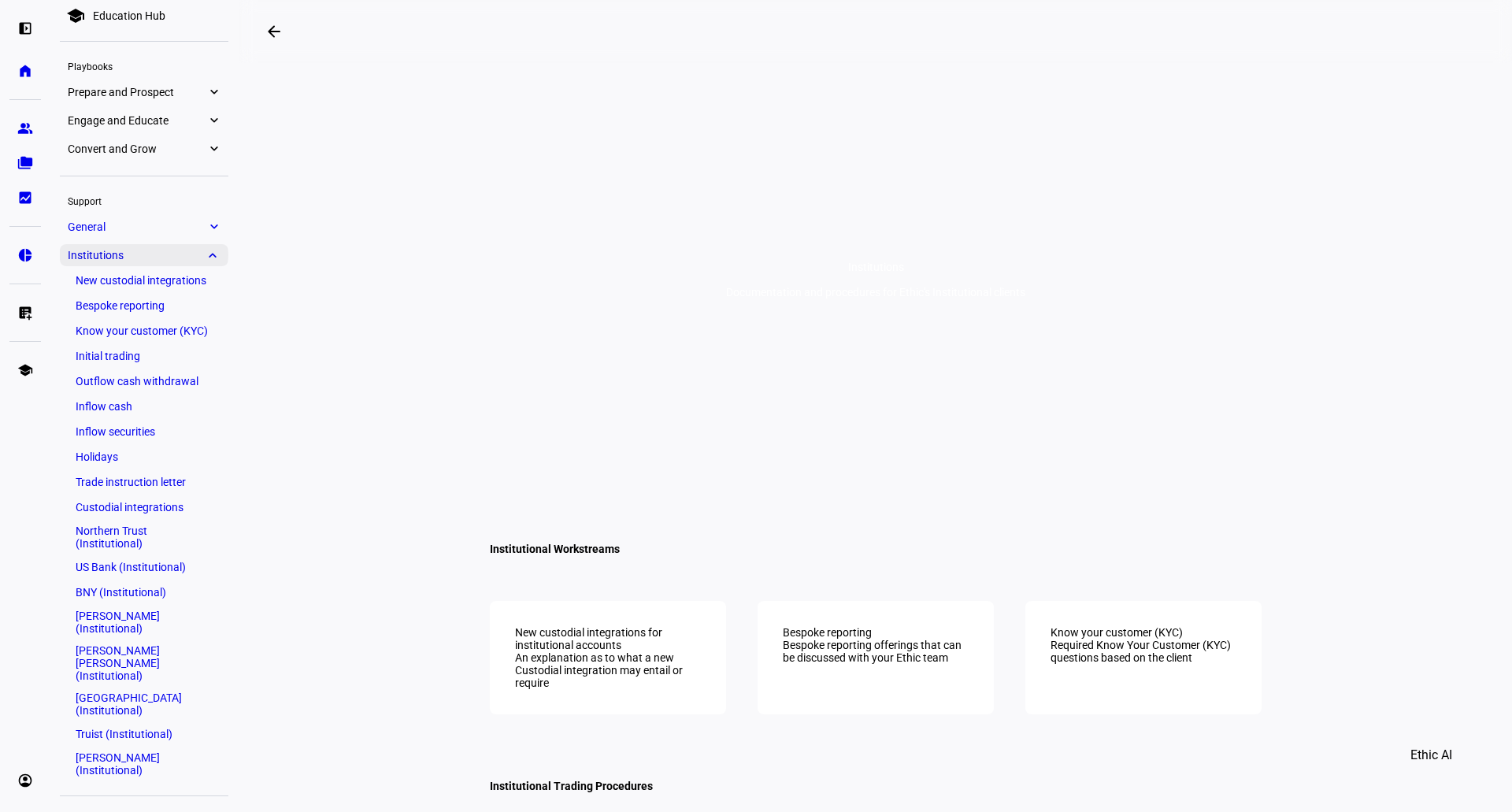
click at [214, 256] on eth-mat-symbol "expand_more" at bounding box center [214, 255] width 15 height 16
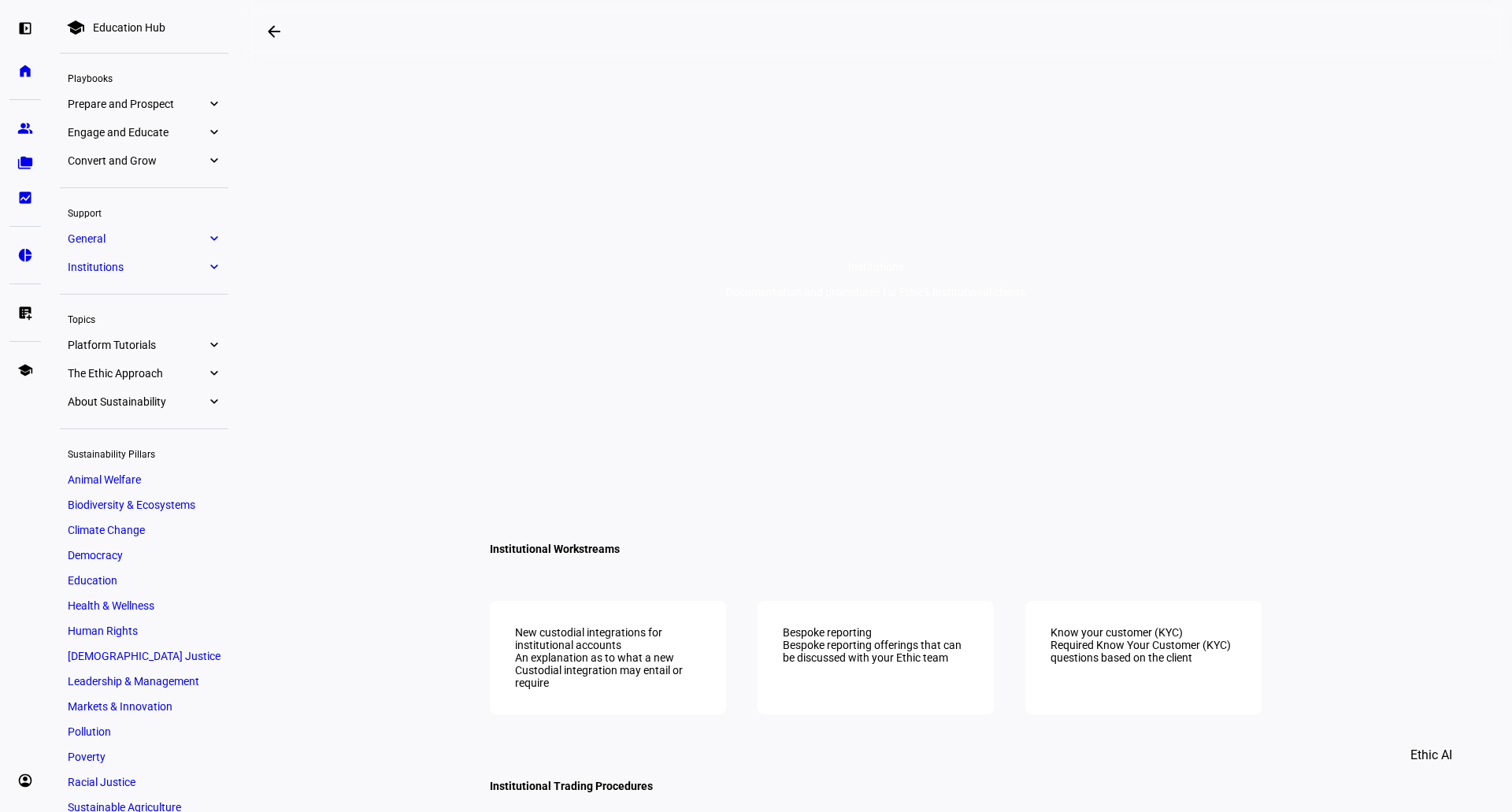
scroll to position [0, 0]
